Goal: Task Accomplishment & Management: Complete application form

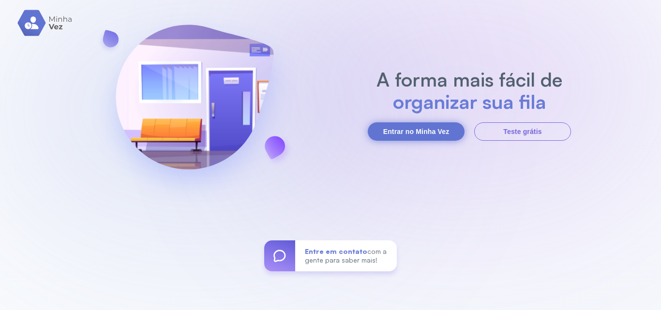
click at [444, 132] on button "Entrar no Minha Vez" at bounding box center [416, 131] width 97 height 18
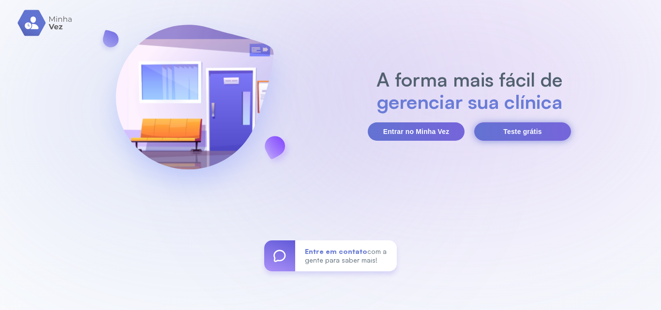
click at [536, 139] on button "Teste grátis" at bounding box center [522, 131] width 97 height 18
